Goal: Task Accomplishment & Management: Complete application form

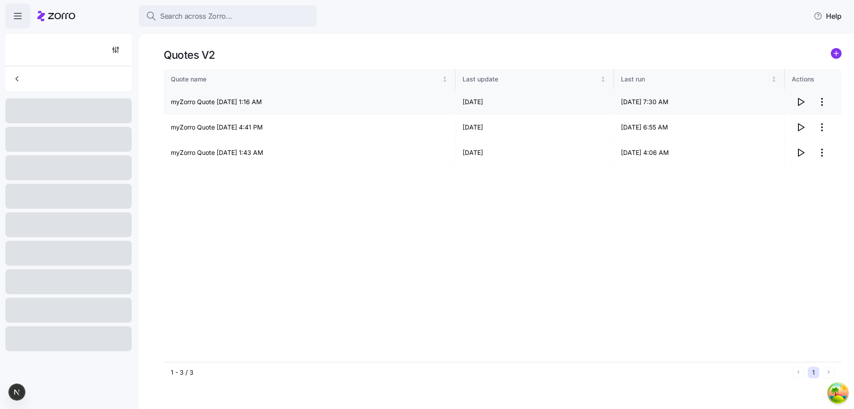
click at [800, 102] on icon "button" at bounding box center [800, 102] width 11 height 11
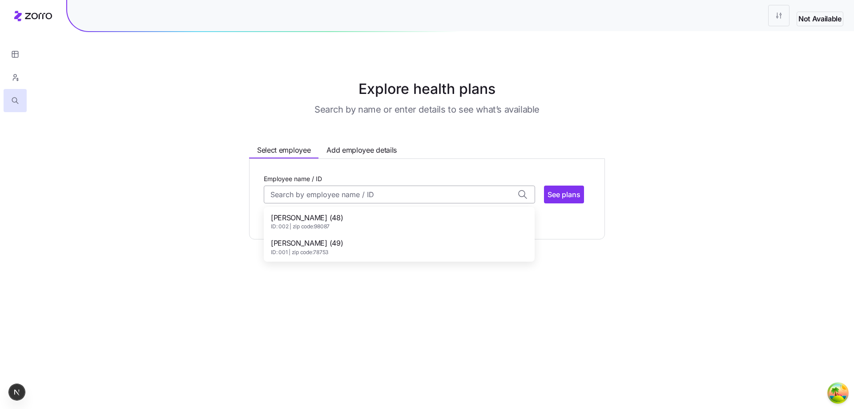
click at [419, 194] on input "Employee name / ID" at bounding box center [399, 194] width 271 height 18
click at [395, 218] on div "Dave Brown (48) ID: 002 | zip code: 98087" at bounding box center [399, 222] width 267 height 26
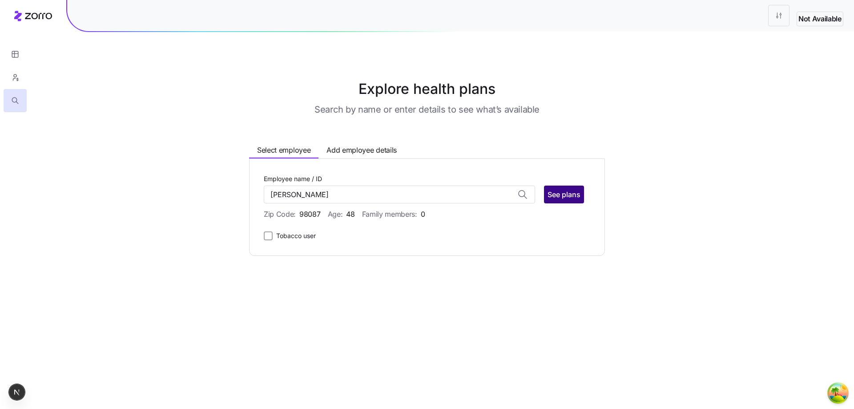
click at [556, 196] on span "See plans" at bounding box center [564, 194] width 33 height 11
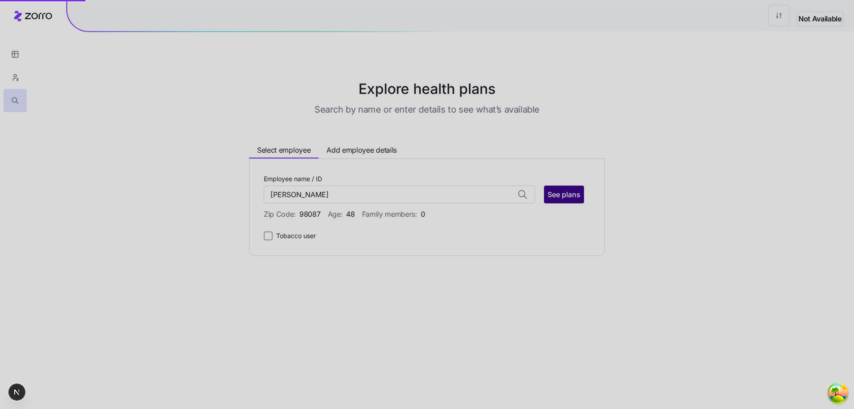
type input "Dave Brown (ID: 002)"
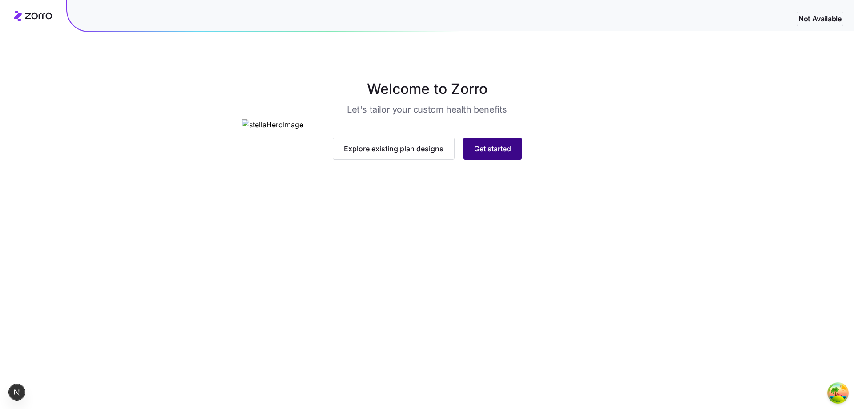
click at [510, 160] on button "Get started" at bounding box center [493, 148] width 58 height 22
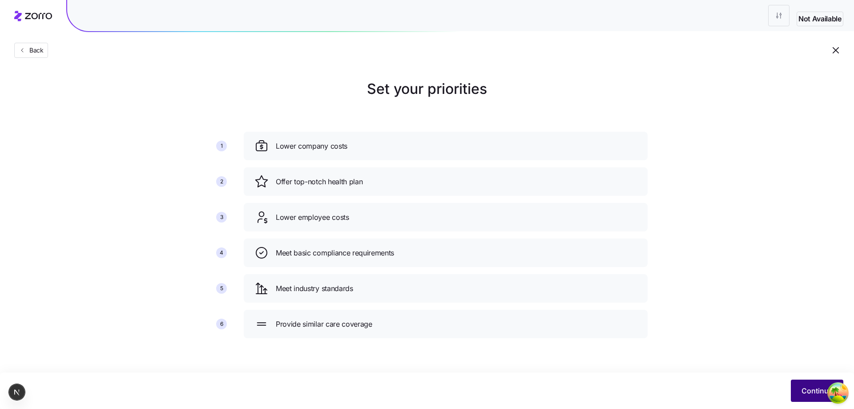
click at [806, 383] on button "Continue" at bounding box center [817, 390] width 52 height 22
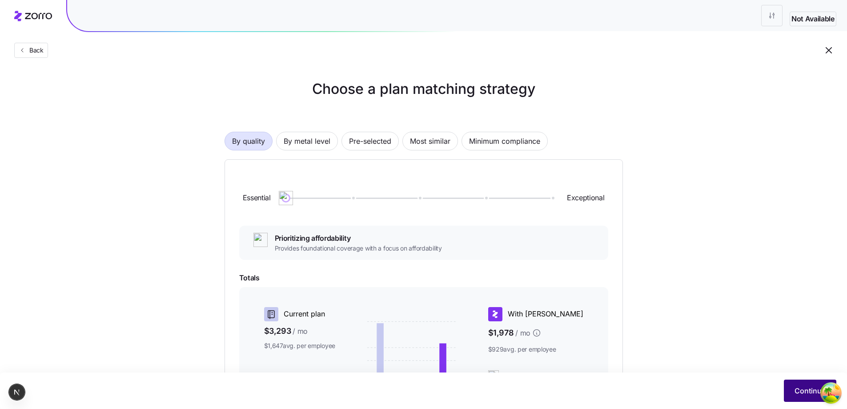
click at [793, 389] on button "Continue" at bounding box center [810, 390] width 52 height 22
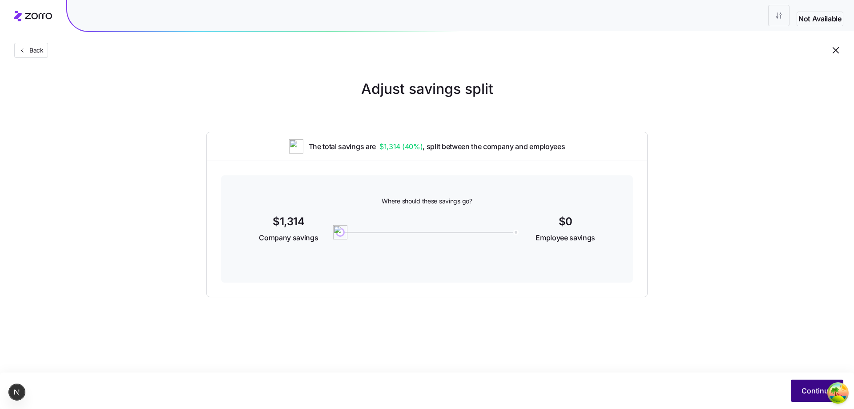
click at [802, 393] on span "Continue" at bounding box center [817, 390] width 31 height 11
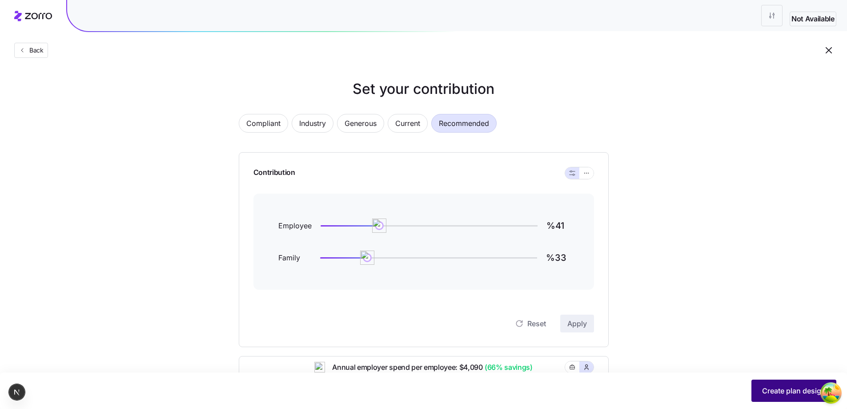
click at [784, 389] on span "Create plan design" at bounding box center [794, 390] width 64 height 11
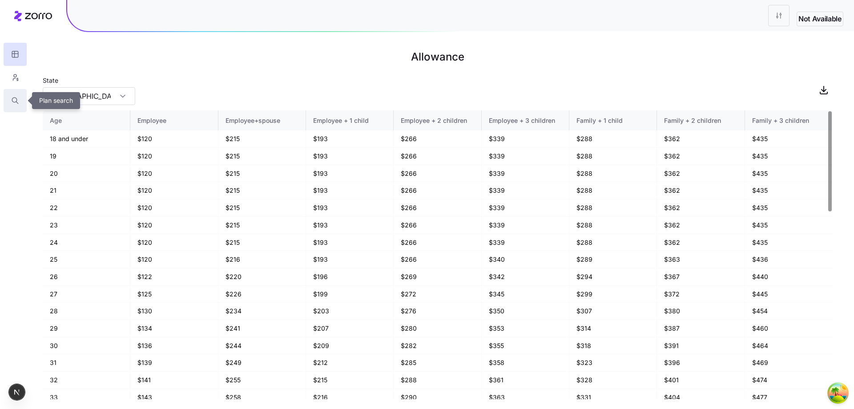
click at [12, 95] on button "button" at bounding box center [15, 100] width 23 height 23
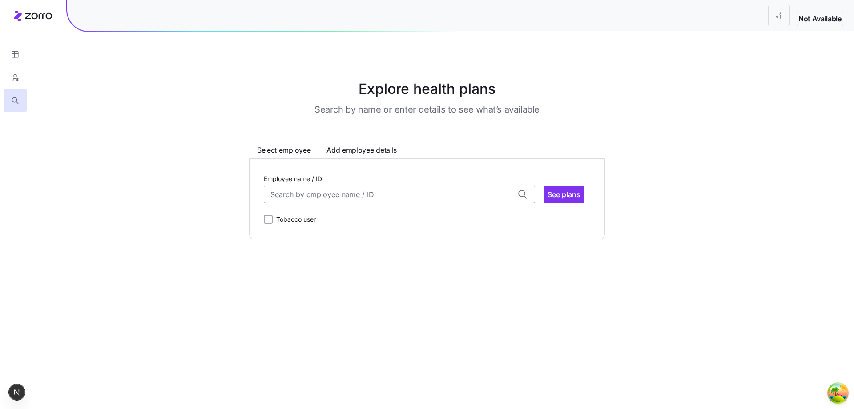
click at [312, 200] on input "Employee name / ID" at bounding box center [399, 194] width 271 height 18
click at [334, 245] on div "John Smith (49) ID: 001 | zip code: 78753" at bounding box center [399, 247] width 267 height 26
click at [556, 202] on button "See plans" at bounding box center [564, 194] width 40 height 18
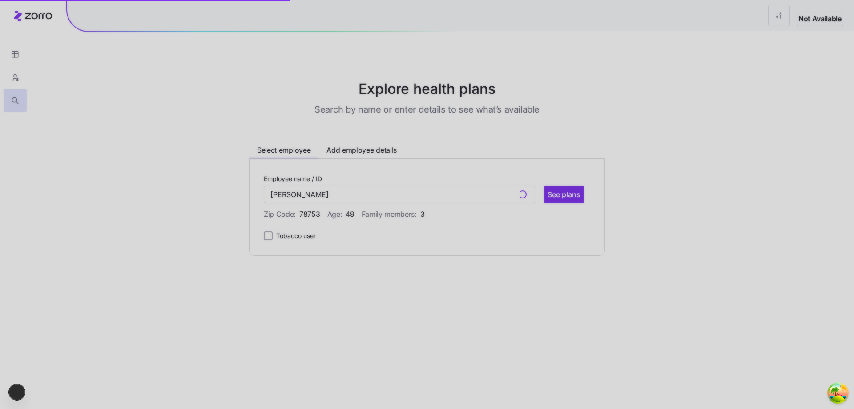
type input "John Smith (ID: 001)"
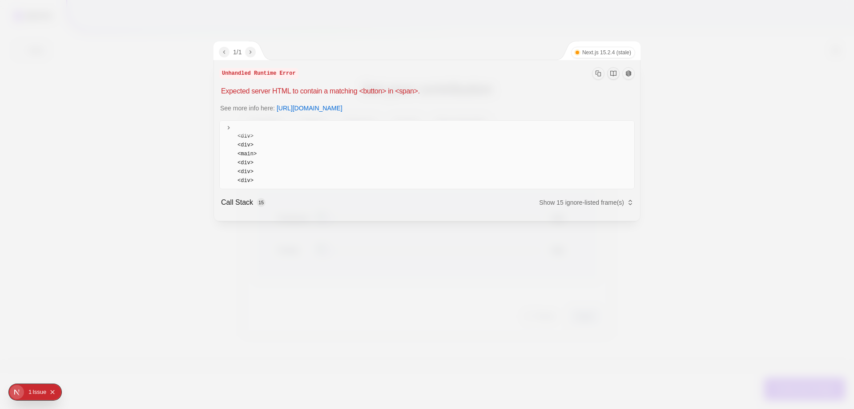
scroll to position [67, 0]
click at [281, 280] on div at bounding box center [427, 204] width 854 height 409
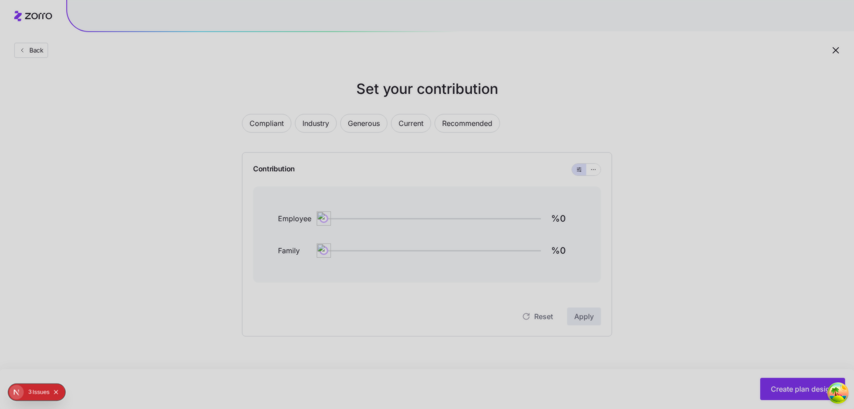
click at [722, 336] on div at bounding box center [427, 204] width 854 height 409
type input "%41"
type input "%33"
click at [33, 393] on div "Issue s" at bounding box center [40, 392] width 17 height 16
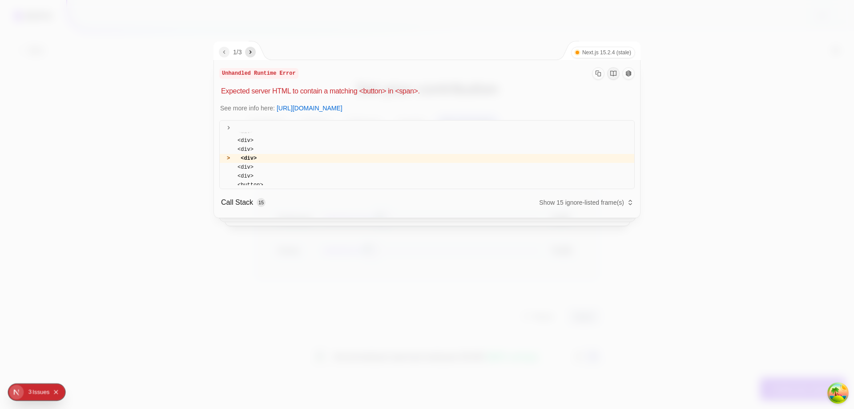
click at [120, 342] on div at bounding box center [427, 204] width 854 height 409
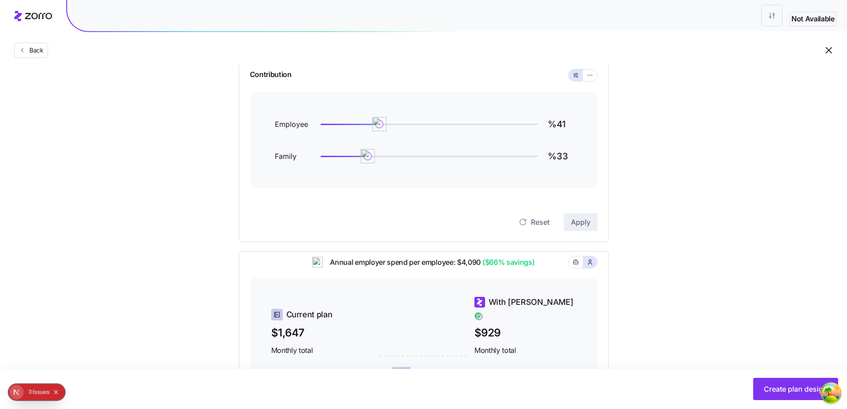
scroll to position [32, 0]
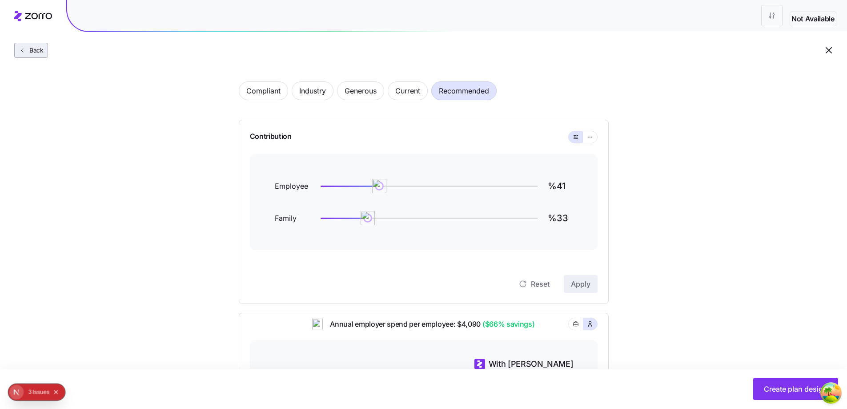
click at [31, 52] on span "Back" at bounding box center [35, 50] width 18 height 9
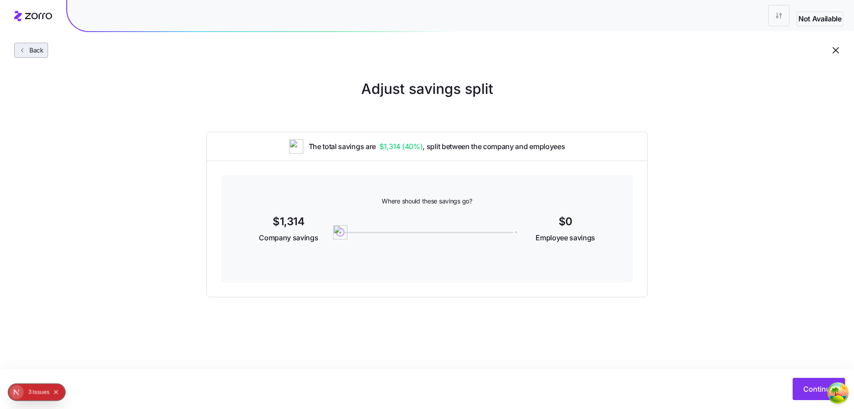
click at [16, 45] on button "Back" at bounding box center [31, 50] width 34 height 15
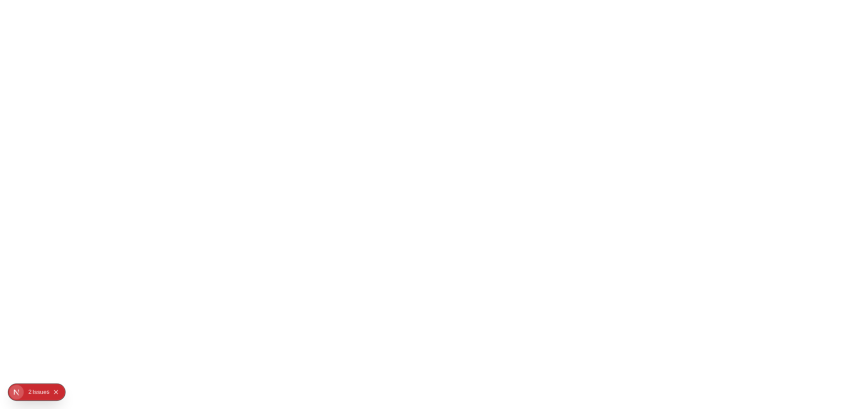
click at [526, 0] on html "850" at bounding box center [427, 0] width 854 height 0
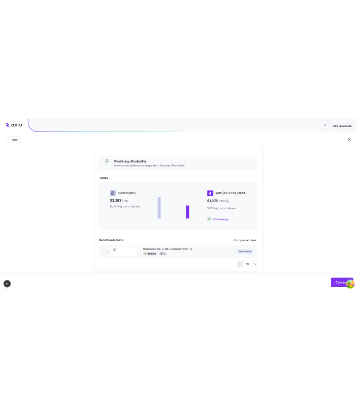
scroll to position [145, 0]
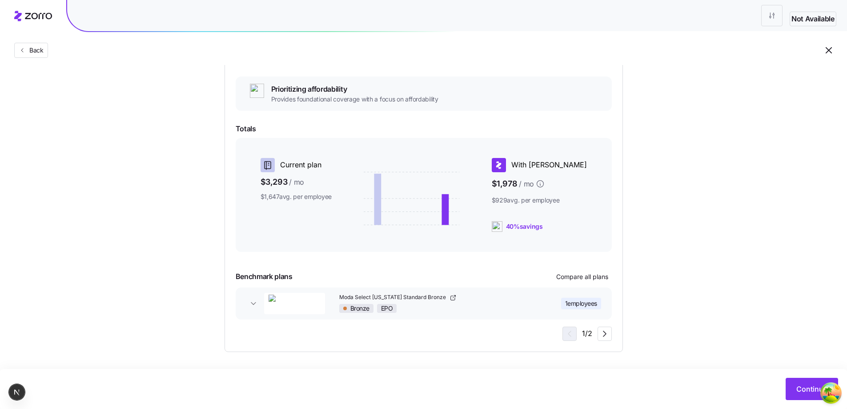
click at [795, 190] on div "Choose a plan matching strategy By quality By metal level Pre-selected Most sim…" at bounding box center [423, 142] width 847 height 419
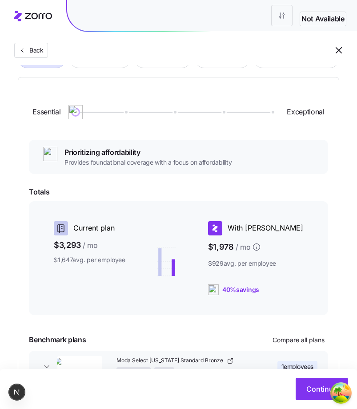
scroll to position [145, 0]
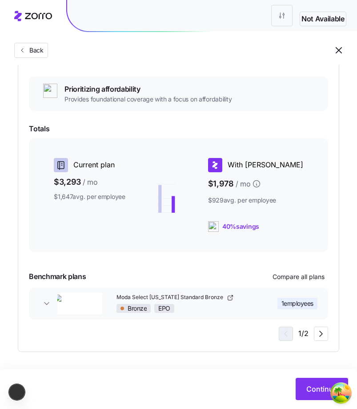
click at [223, 268] on div "Essential Exceptional Prioritizing affordability Provides foundational coverage…" at bounding box center [178, 183] width 299 height 316
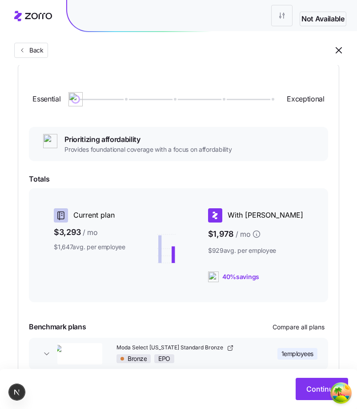
scroll to position [145, 0]
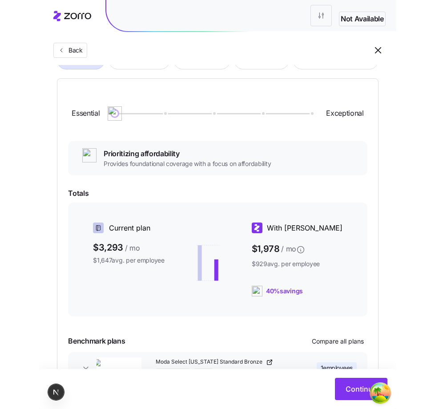
scroll to position [89, 0]
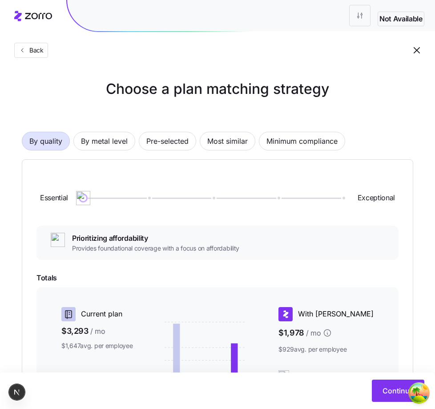
click at [40, 58] on div "Back" at bounding box center [217, 32] width 435 height 65
click at [44, 51] on span "Back" at bounding box center [31, 50] width 26 height 9
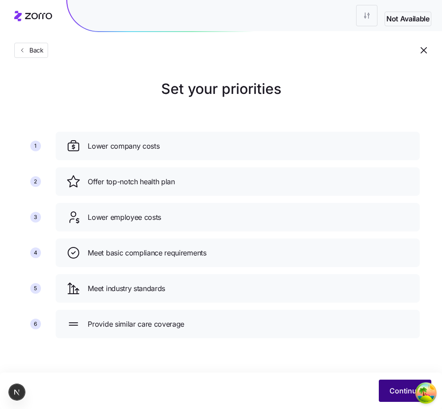
click at [384, 393] on button "Continue" at bounding box center [405, 390] width 52 height 22
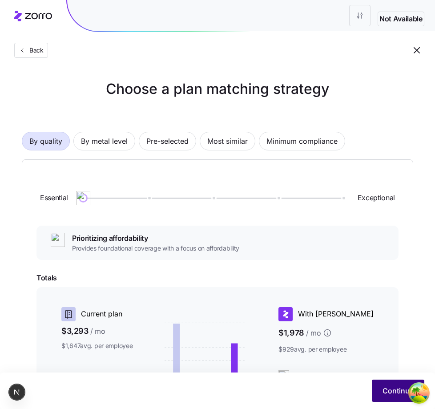
click at [387, 389] on span "Continue" at bounding box center [398, 390] width 31 height 11
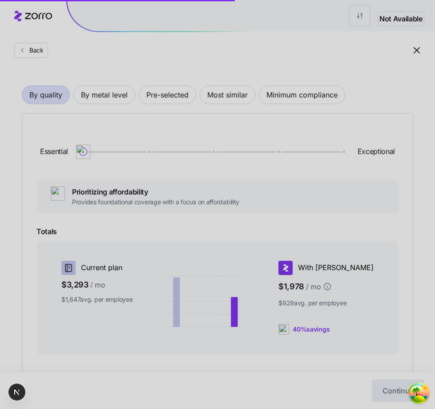
scroll to position [89, 0]
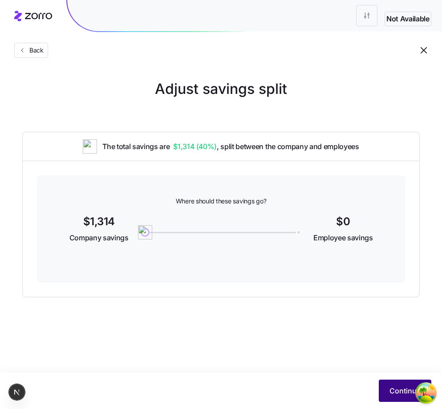
click at [382, 393] on button "Continue" at bounding box center [405, 390] width 52 height 22
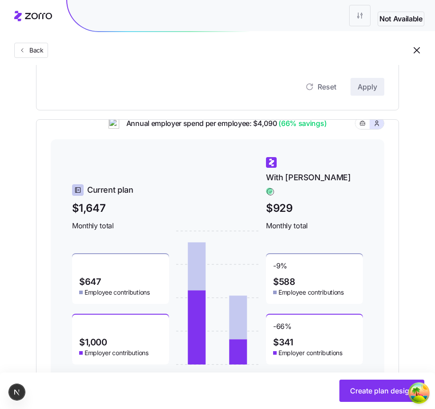
scroll to position [266, 0]
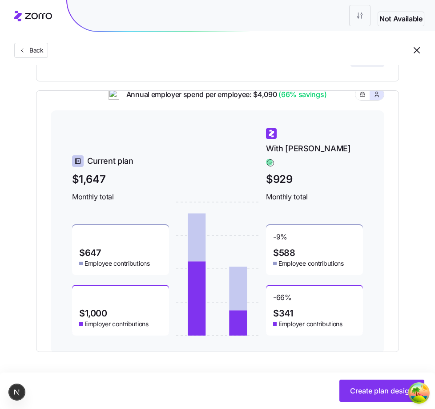
drag, startPoint x: 421, startPoint y: 318, endPoint x: 410, endPoint y: 309, distance: 15.2
click at [421, 318] on div "Set your contribution Compliant Industry Generous Current Recommended Contribut…" at bounding box center [217, 82] width 435 height 539
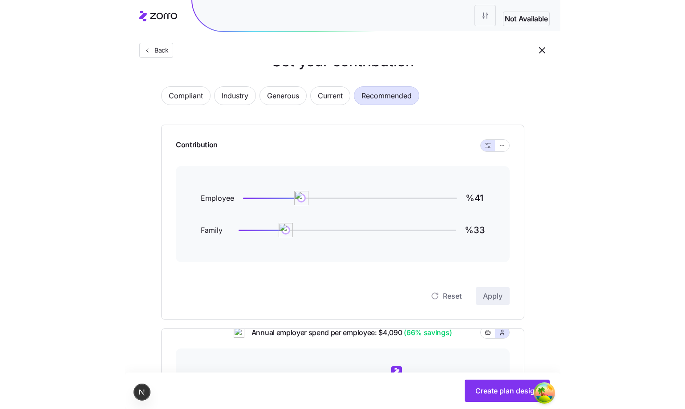
scroll to position [0, 0]
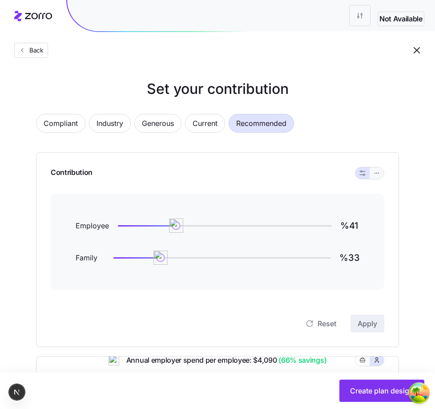
click at [373, 175] on button "button" at bounding box center [376, 172] width 7 height 7
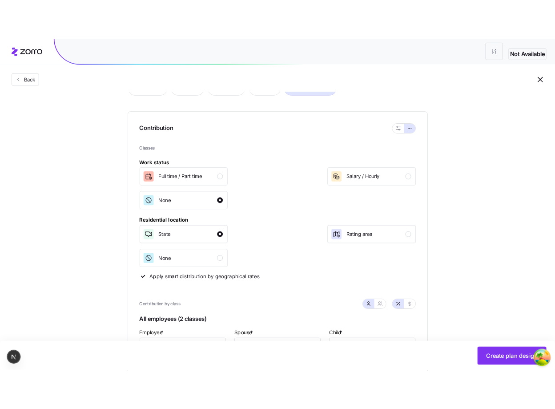
scroll to position [89, 0]
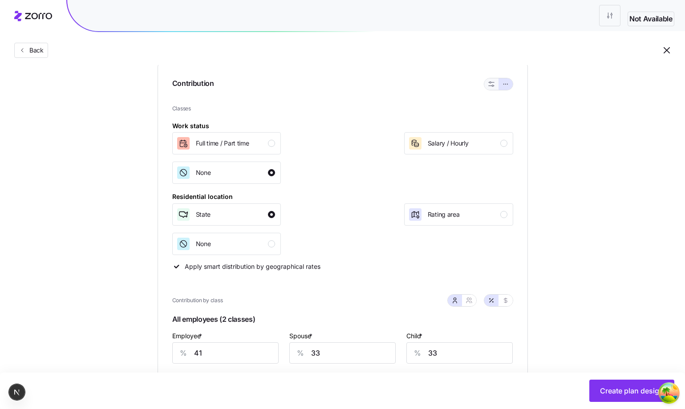
click at [441, 86] on icon "button" at bounding box center [491, 84] width 6 height 6
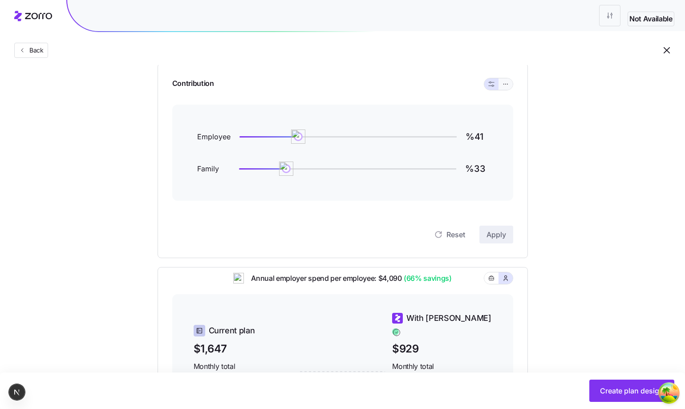
click at [441, 88] on span "button" at bounding box center [505, 84] width 7 height 7
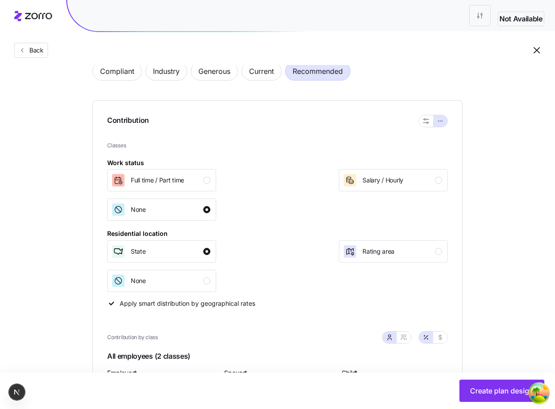
scroll to position [0, 0]
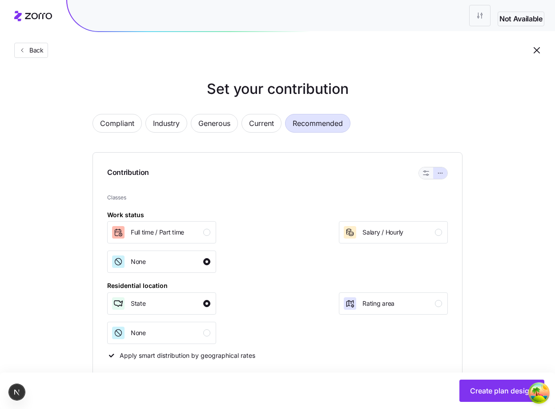
click at [428, 169] on span "button" at bounding box center [426, 172] width 7 height 7
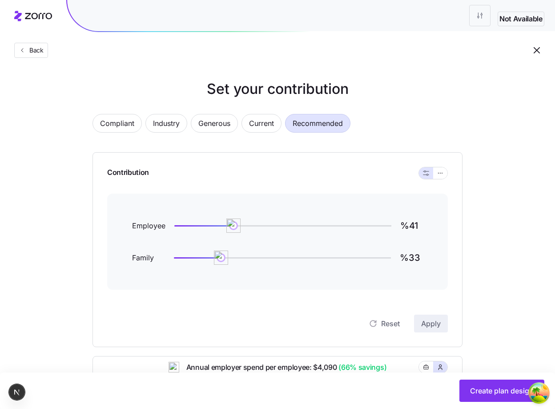
click at [441, 169] on div at bounding box center [433, 173] width 28 height 12
click at [441, 169] on button "button" at bounding box center [440, 173] width 14 height 12
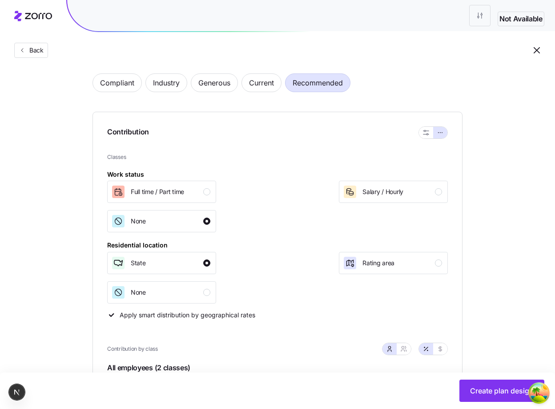
scroll to position [44, 0]
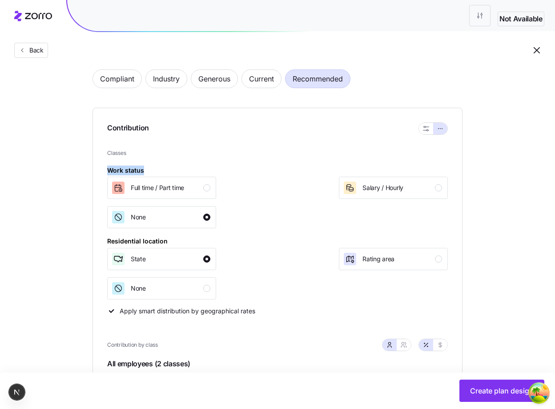
drag, startPoint x: 112, startPoint y: 169, endPoint x: 143, endPoint y: 172, distance: 31.7
click at [143, 172] on div "Contribution Classes Work status Full time / Part time Salary / Hourly None Res…" at bounding box center [278, 295] width 370 height 374
drag, startPoint x: 262, startPoint y: 312, endPoint x: 117, endPoint y: 310, distance: 144.1
click at [117, 310] on div "Classes Work status Full time / Part time Salary / Hourly None Residential loca…" at bounding box center [277, 232] width 341 height 166
copy label "Apply smart distribution by geographical rates"
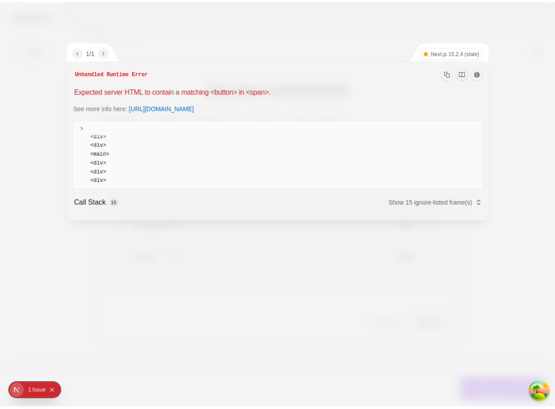
scroll to position [67, 0]
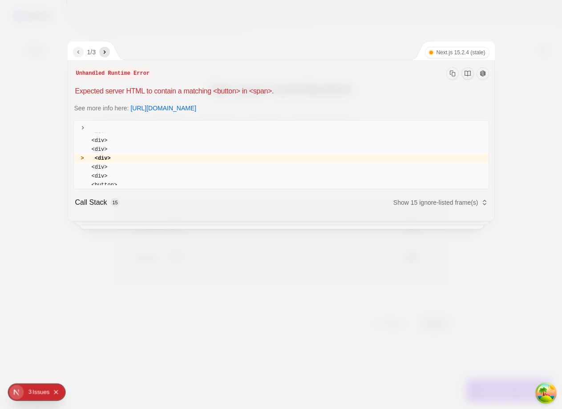
click at [176, 40] on div at bounding box center [281, 204] width 562 height 409
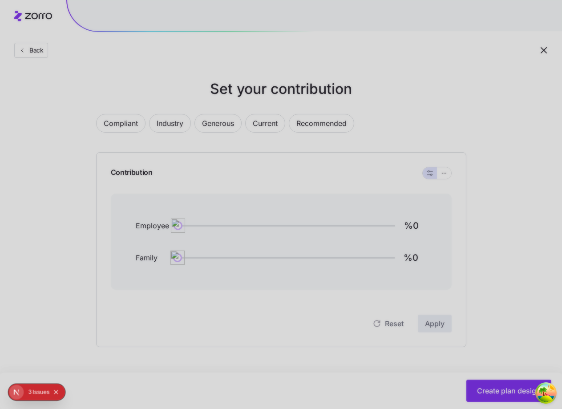
click at [461, 245] on div at bounding box center [281, 204] width 562 height 409
type input "%41"
type input "%33"
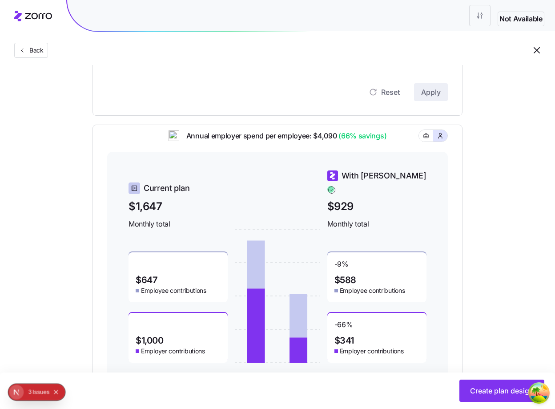
scroll to position [221, 0]
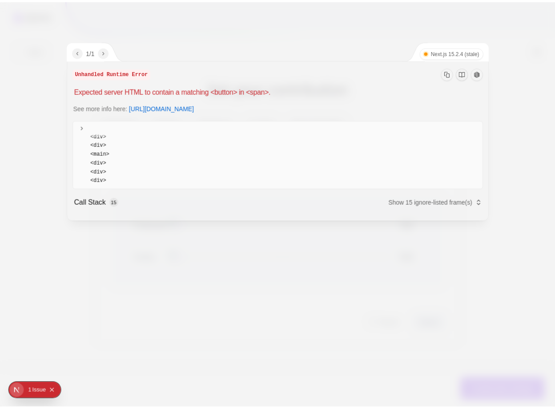
scroll to position [67, 0]
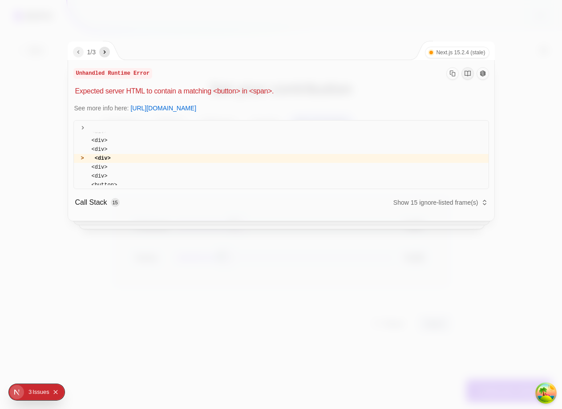
type input "%41"
type input "%33"
click at [456, 324] on div at bounding box center [281, 204] width 562 height 409
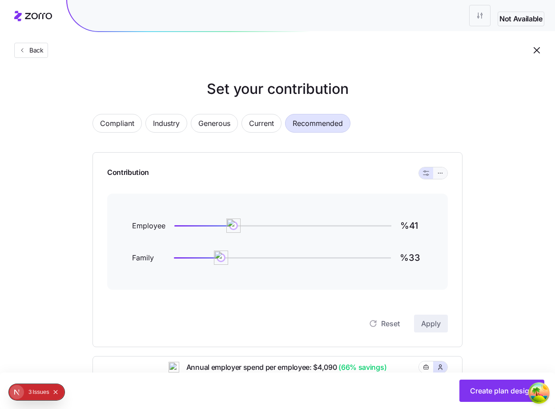
click at [438, 173] on icon "button" at bounding box center [440, 173] width 6 height 11
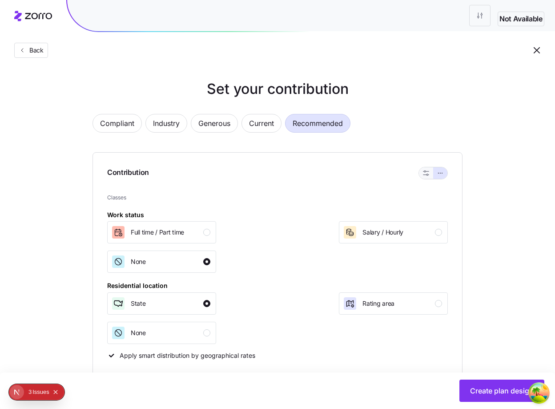
click at [427, 171] on icon "button" at bounding box center [426, 173] width 6 height 6
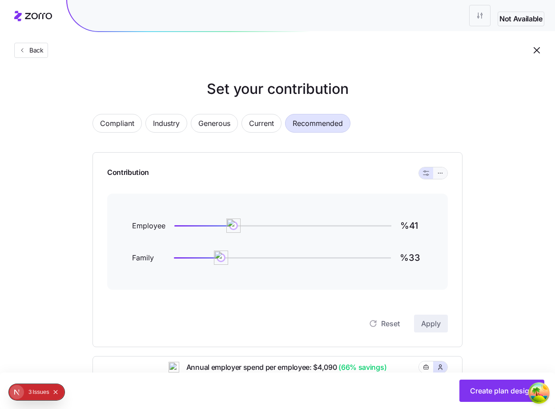
click at [445, 174] on button "button" at bounding box center [440, 173] width 14 height 12
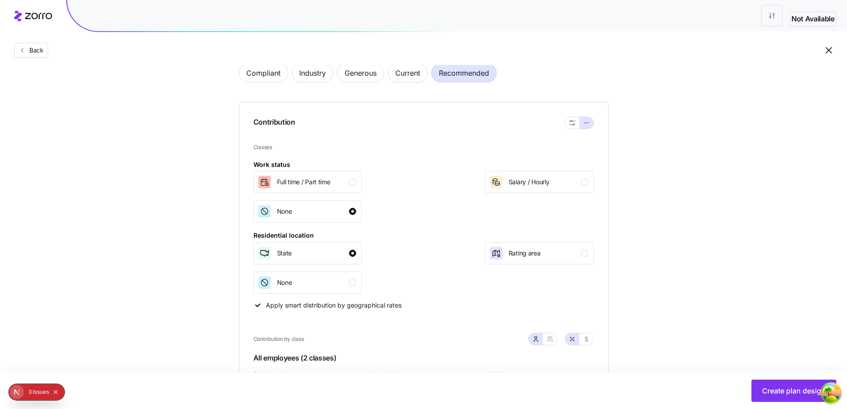
scroll to position [44, 0]
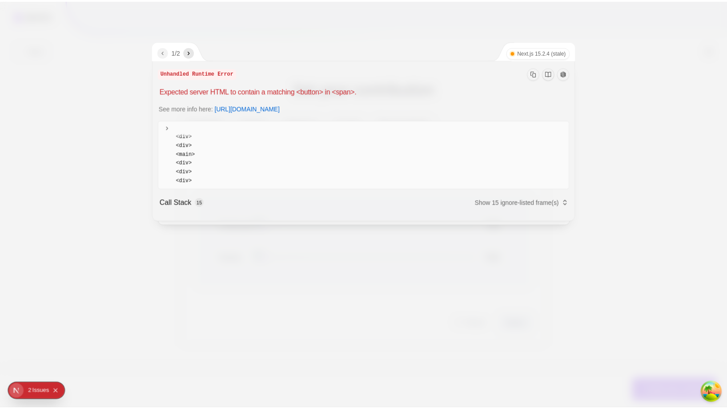
scroll to position [67, 0]
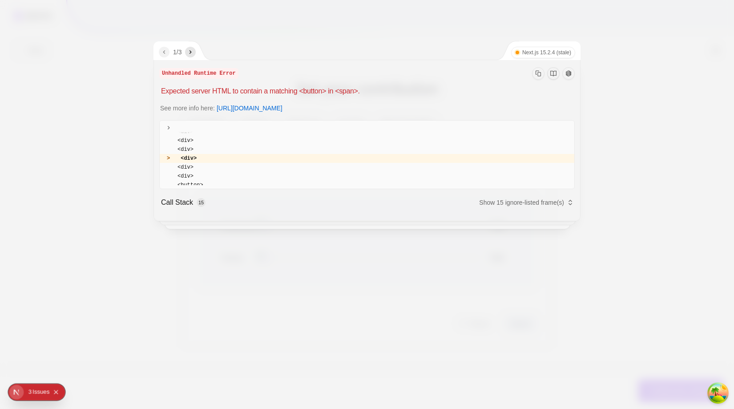
click at [633, 128] on div at bounding box center [367, 204] width 734 height 409
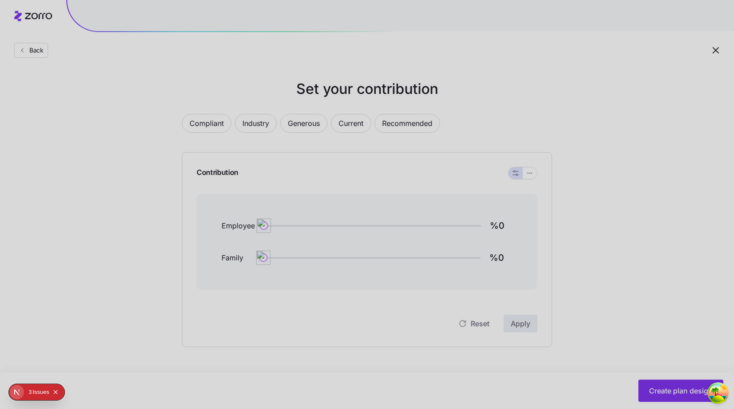
click at [556, 197] on div at bounding box center [367, 204] width 734 height 409
click at [60, 391] on button "Collapse issues badge" at bounding box center [55, 392] width 11 height 11
type input "%41"
type input "%33"
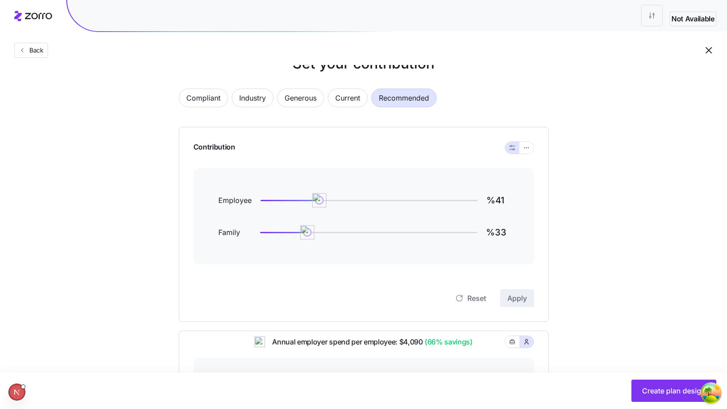
scroll to position [0, 0]
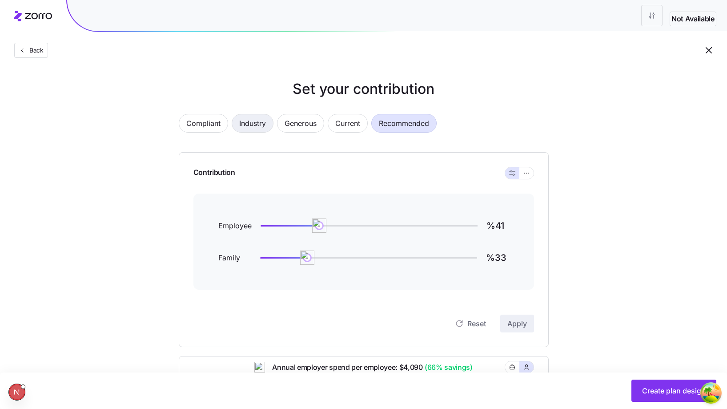
click at [251, 125] on span "Industry" at bounding box center [252, 123] width 27 height 18
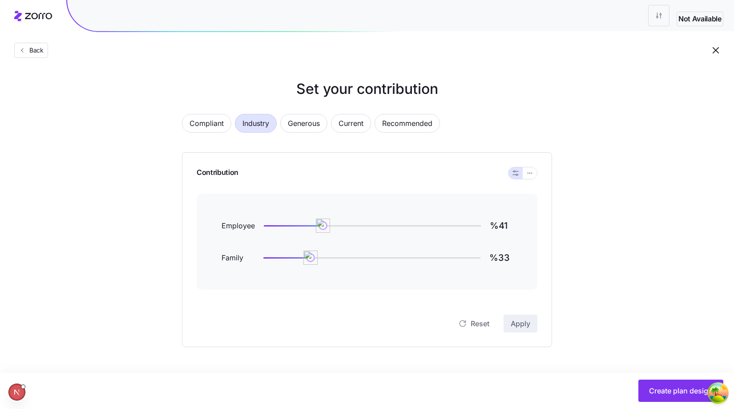
type input "%96"
type input "%76"
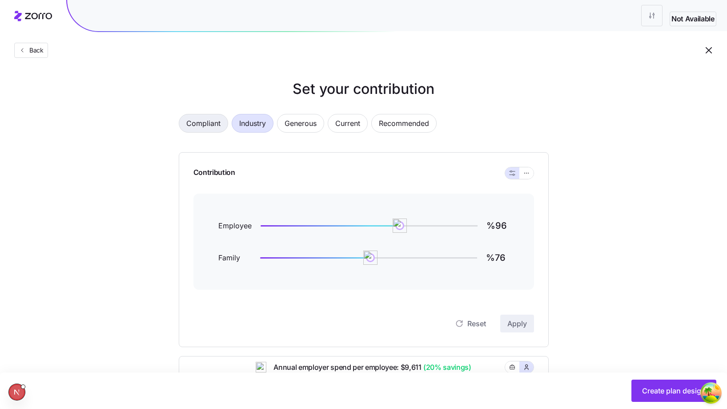
click at [217, 120] on span "Compliant" at bounding box center [203, 123] width 34 height 18
type input "%31"
type input "%0"
click at [530, 168] on button "button" at bounding box center [527, 173] width 14 height 12
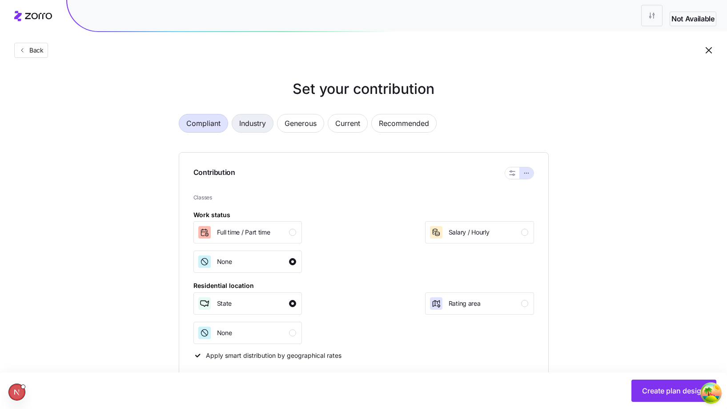
click at [268, 115] on button "Industry" at bounding box center [253, 123] width 42 height 19
type input "96"
type input "77"
type input "76"
click at [301, 122] on span "Generous" at bounding box center [301, 123] width 32 height 18
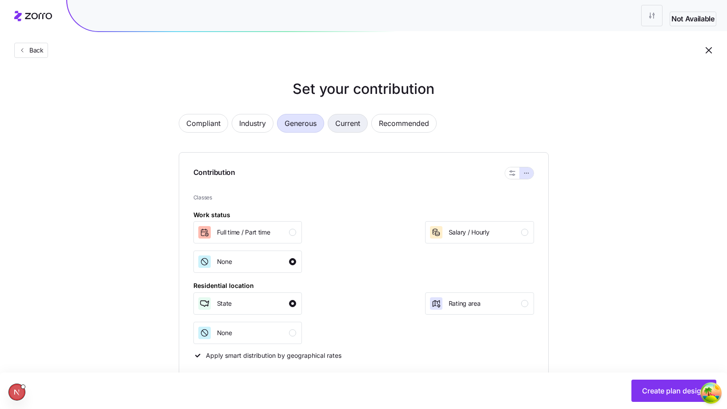
type input "120"
type input "92"
type input "91"
drag, startPoint x: 355, startPoint y: 124, endPoint x: 364, endPoint y: 125, distance: 8.9
click at [356, 124] on span "Current" at bounding box center [347, 123] width 25 height 18
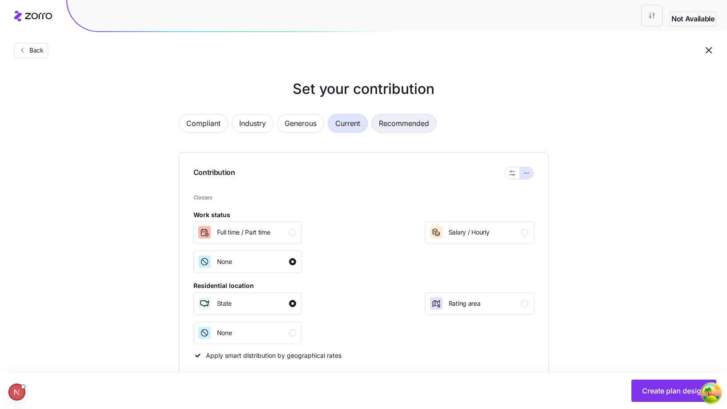
type input "179"
type input "55"
type input "34"
click at [415, 126] on span "Recommended" at bounding box center [404, 123] width 50 height 18
type input "41"
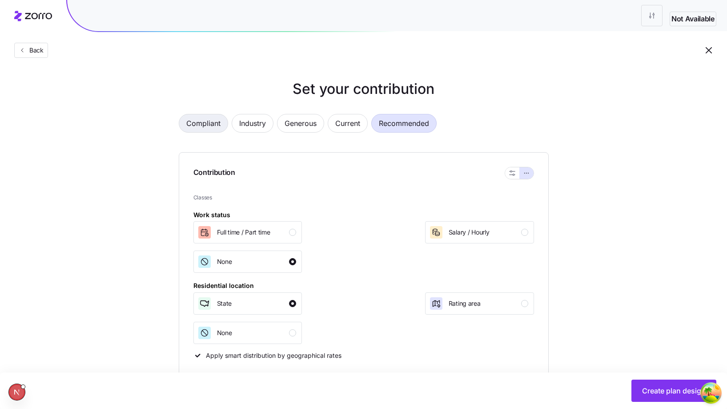
type input "33"
click at [215, 119] on span "Compliant" at bounding box center [203, 123] width 34 height 18
type input "31"
type input "0"
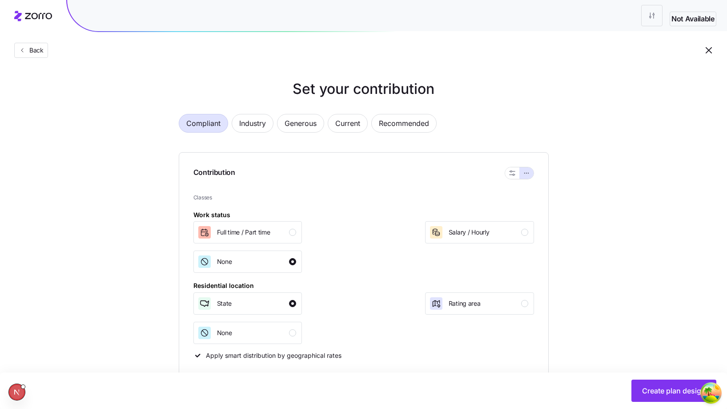
type input "0"
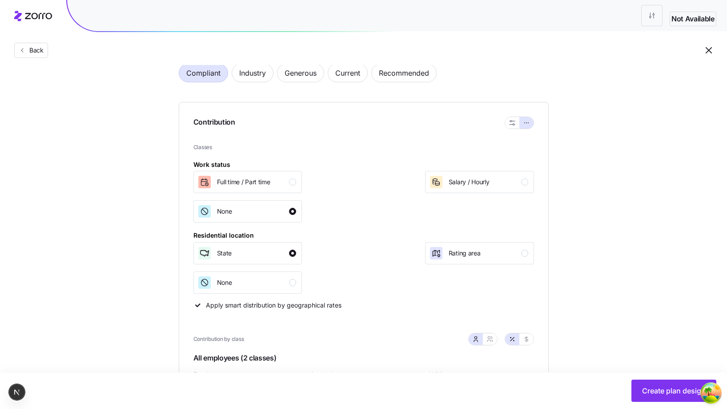
scroll to position [44, 0]
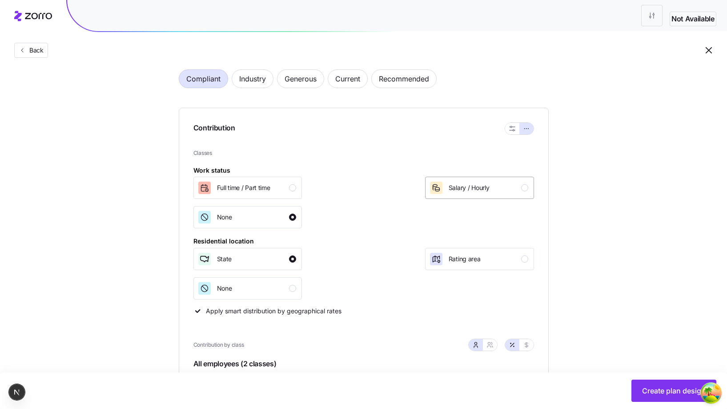
click at [508, 189] on div "Salary / Hourly" at bounding box center [478, 188] width 99 height 14
click at [246, 192] on span "Full time / Part time" at bounding box center [243, 187] width 53 height 9
click at [255, 213] on div "None" at bounding box center [247, 217] width 99 height 14
click at [262, 189] on span "Full time / Part time" at bounding box center [243, 187] width 53 height 9
click at [275, 209] on button "None" at bounding box center [248, 217] width 109 height 22
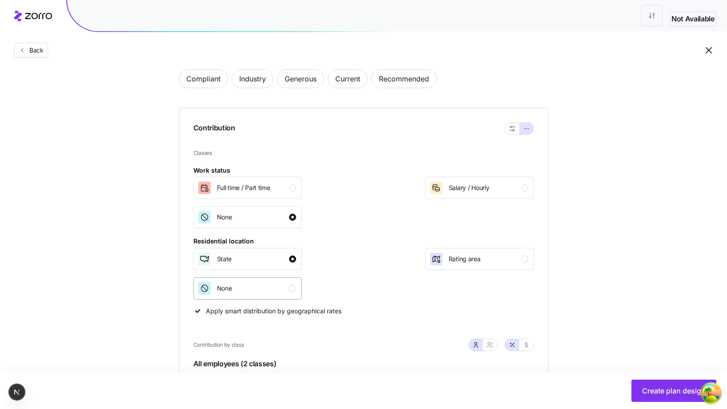
click at [265, 282] on div "None" at bounding box center [247, 288] width 99 height 14
click at [259, 196] on button "Full time / Part time" at bounding box center [248, 188] width 109 height 22
click at [253, 213] on div "None" at bounding box center [247, 217] width 99 height 14
click at [346, 251] on div "State Rating area None" at bounding box center [364, 274] width 341 height 52
click at [596, 259] on div "Set your contribution Compliant Industry Generous Current Recommended Contribut…" at bounding box center [363, 393] width 727 height 718
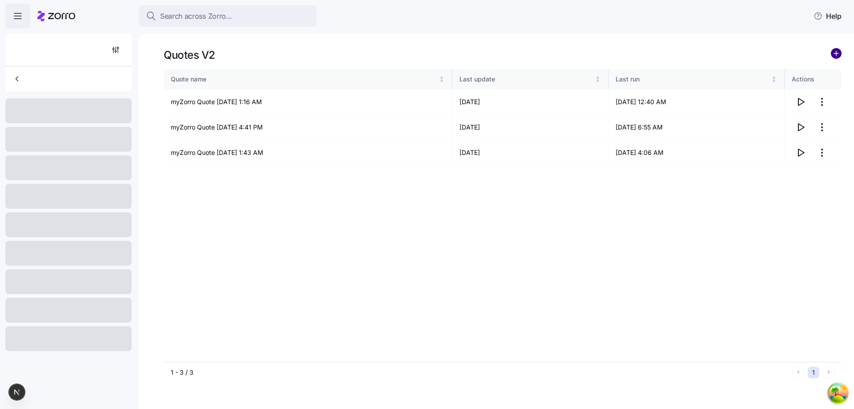
click at [834, 53] on circle "add icon" at bounding box center [836, 53] width 10 height 10
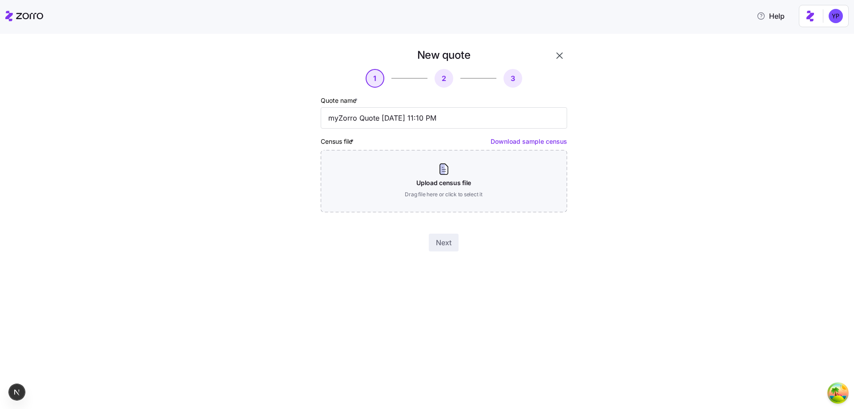
click at [515, 141] on link "Download sample census" at bounding box center [529, 141] width 77 height 8
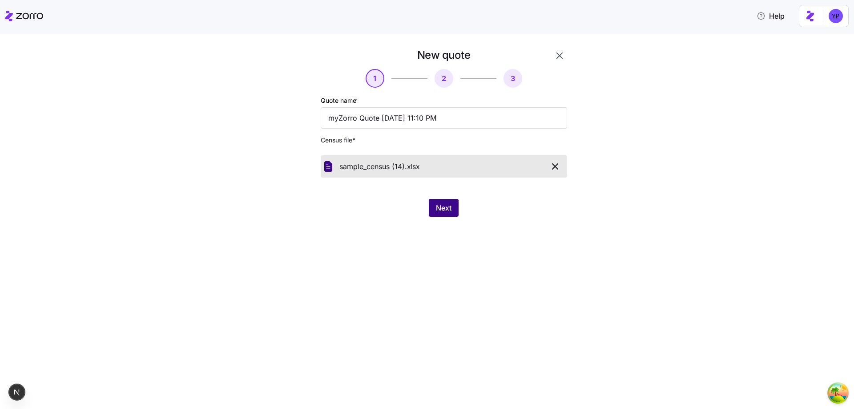
click at [448, 208] on span "Next" at bounding box center [444, 207] width 16 height 11
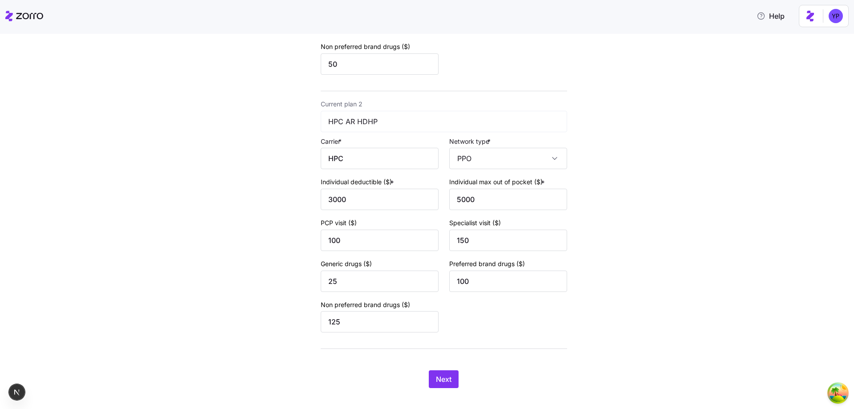
scroll to position [283, 0]
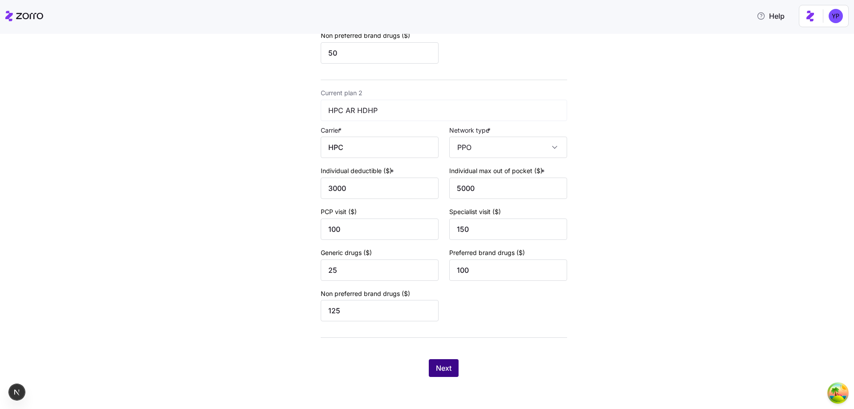
click at [440, 365] on span "Next" at bounding box center [444, 368] width 16 height 11
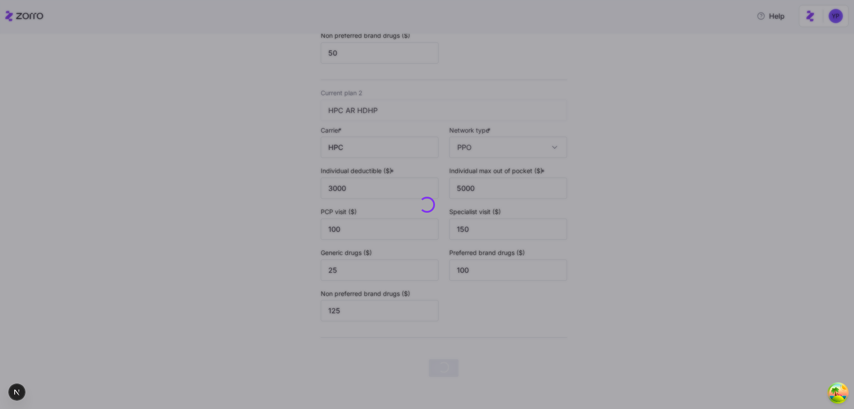
scroll to position [0, 0]
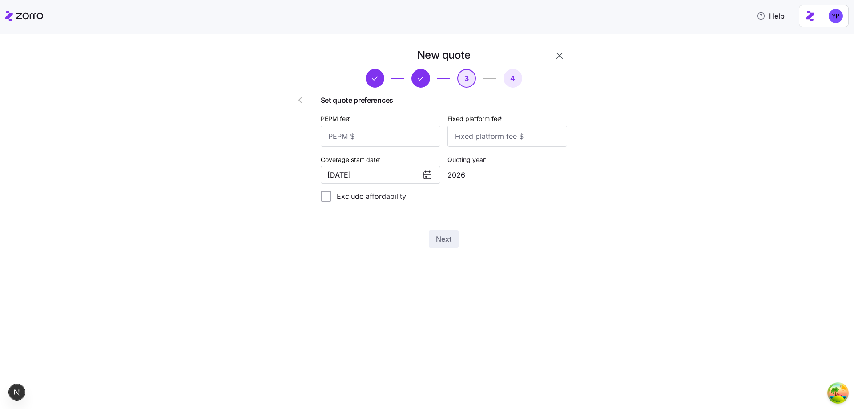
click at [349, 189] on div "Set quote preferences PEPM fee * Fixed platform fee * Coverage start date * 01/…" at bounding box center [444, 152] width 246 height 114
click at [352, 193] on label "Exclude affordability" at bounding box center [368, 196] width 75 height 11
click at [331, 193] on input "Exclude affordability" at bounding box center [326, 196] width 11 height 11
click at [353, 193] on label "Exclude affordability" at bounding box center [368, 196] width 75 height 11
click at [331, 193] on input "Exclude affordability" at bounding box center [326, 196] width 11 height 11
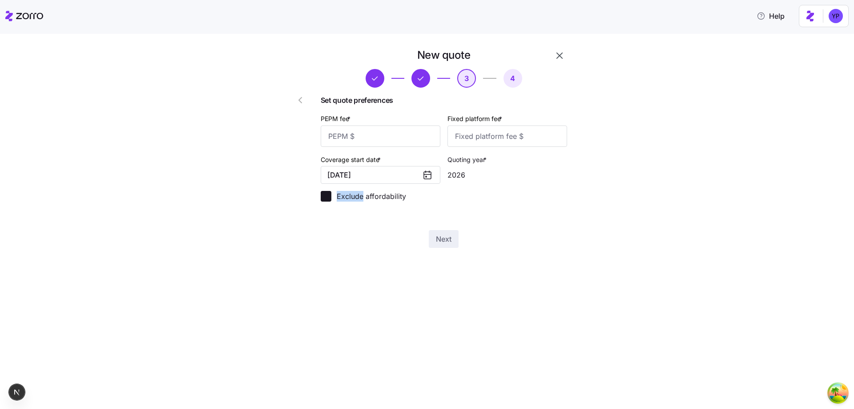
checkbox input "false"
click at [633, 270] on div "New quote 3 4 Set quote preferences PEPM fee * Fixed platform fee * Coverage st…" at bounding box center [427, 221] width 854 height 375
